Goal: Task Accomplishment & Management: Complete application form

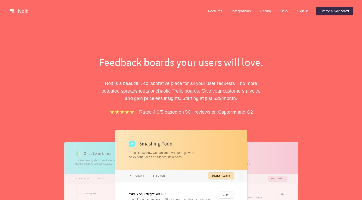
click at [333, 10] on link "Create a Nolt board" at bounding box center [334, 11] width 37 height 8
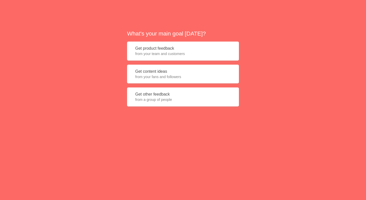
click at [164, 52] on button "Get product feedback from your team and customers" at bounding box center [183, 51] width 112 height 19
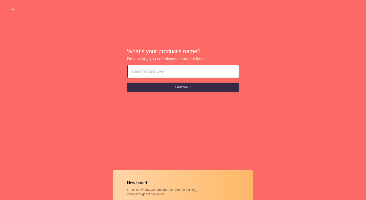
paste input "sharjah escort girls service Out__ÖƼ63ƼƼÖ163"
type input "sharjah escort girls service Out__ÖƼ63ƼƼÖ163"
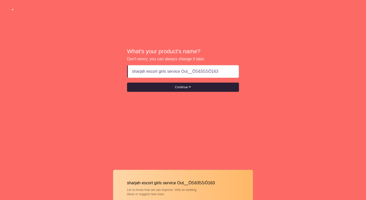
click at [171, 87] on button "Continue" at bounding box center [183, 87] width 112 height 9
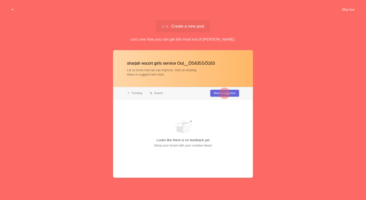
click at [345, 11] on button "Skip tour" at bounding box center [348, 9] width 25 height 9
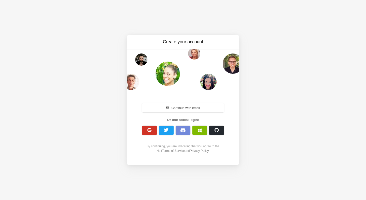
click at [150, 133] on span "button" at bounding box center [149, 130] width 5 height 5
